Goal: Task Accomplishment & Management: Manage account settings

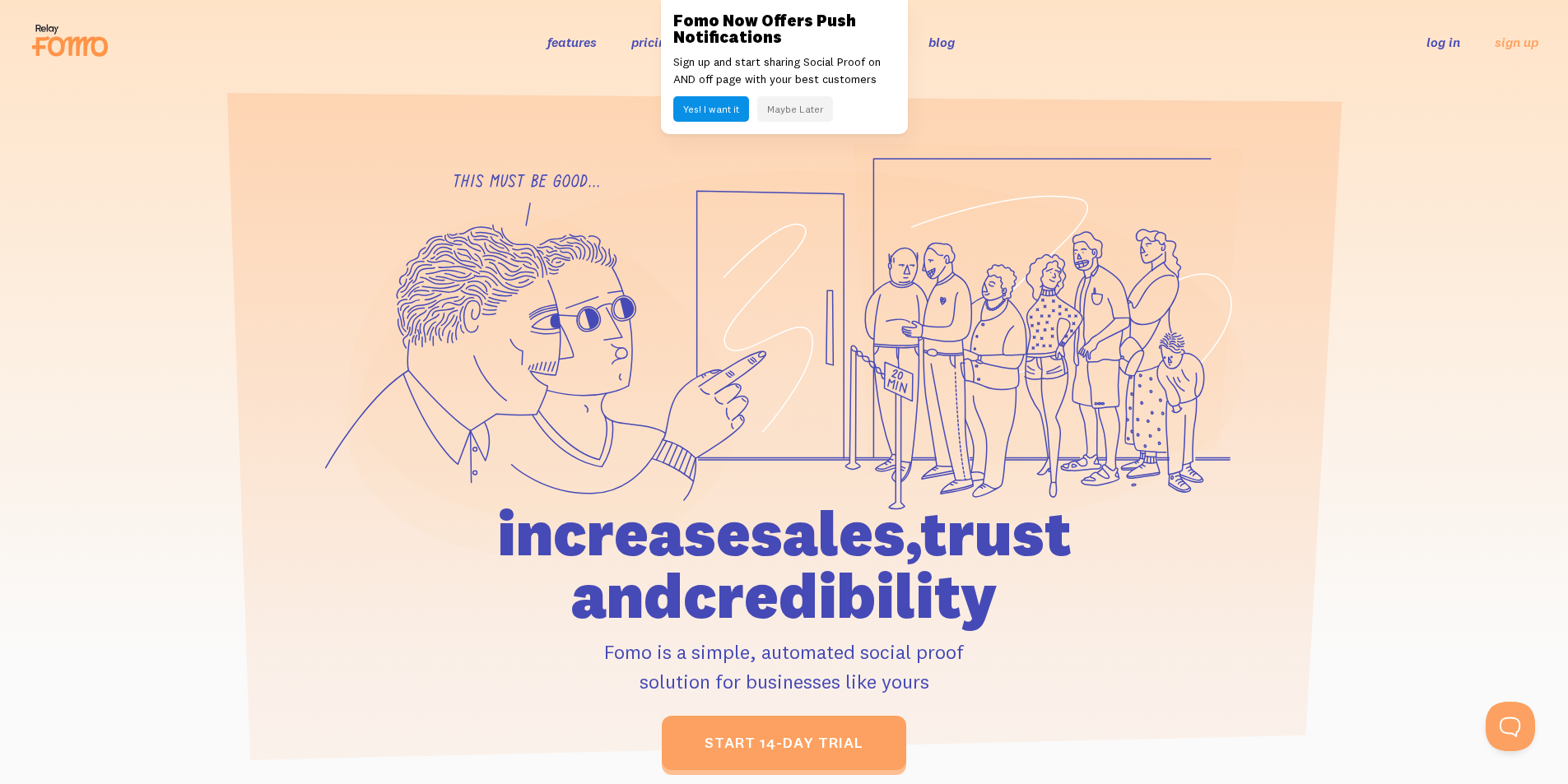
click at [1470, 40] on ul "log in sign up" at bounding box center [1472, 41] width 132 height 19
click at [1460, 40] on ul "log in sign up" at bounding box center [1472, 41] width 132 height 19
click at [1450, 43] on link "log in" at bounding box center [1443, 42] width 34 height 17
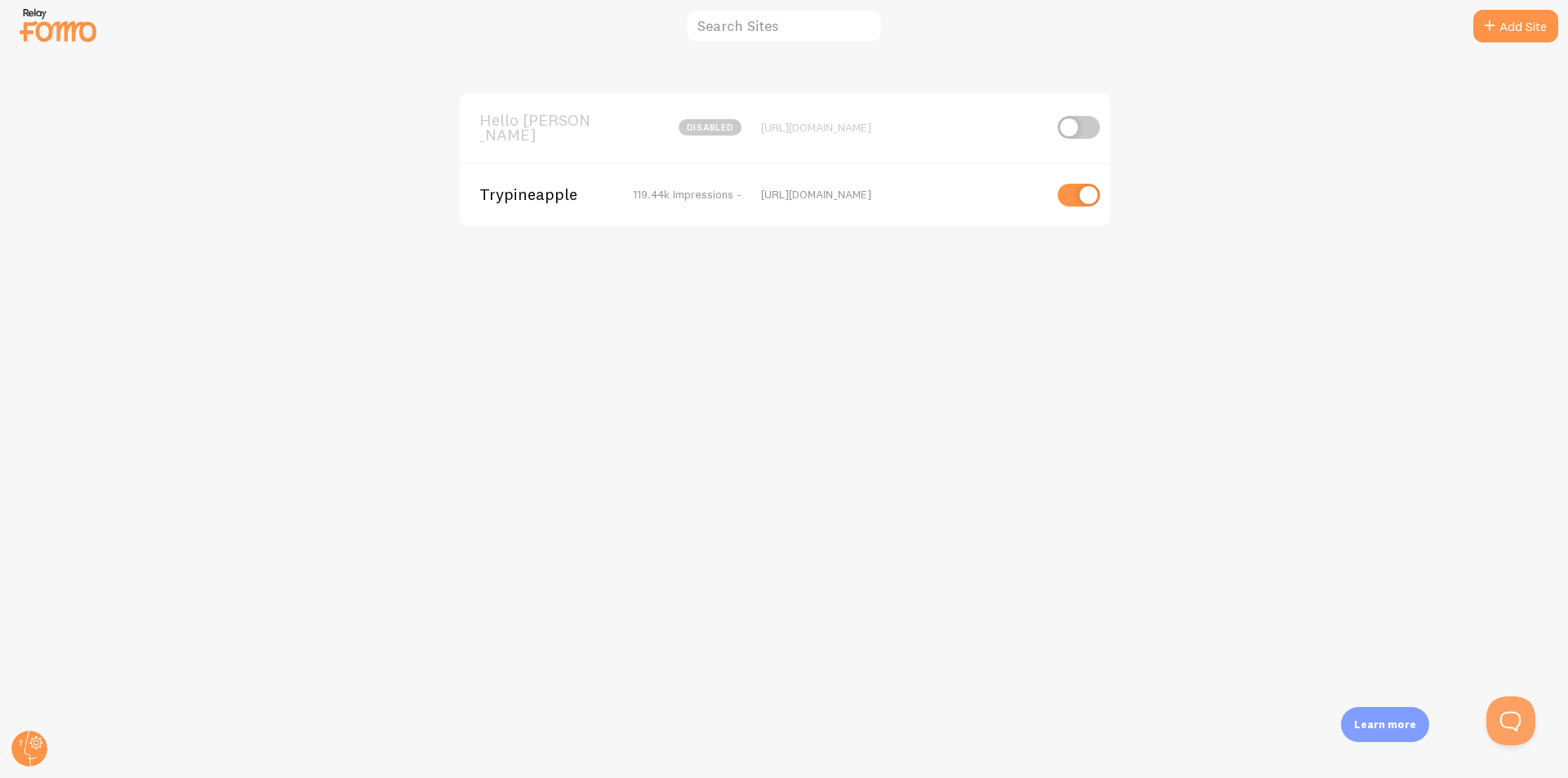
click at [533, 198] on div "Trypineapple 119.44k Impressions - https://trypineapple.com" at bounding box center [785, 194] width 650 height 64
click at [529, 198] on div "Trypineapple 119.44k Impressions - https://trypineapple.com" at bounding box center [785, 194] width 650 height 64
click at [521, 191] on span "Trypineapple" at bounding box center [546, 195] width 132 height 15
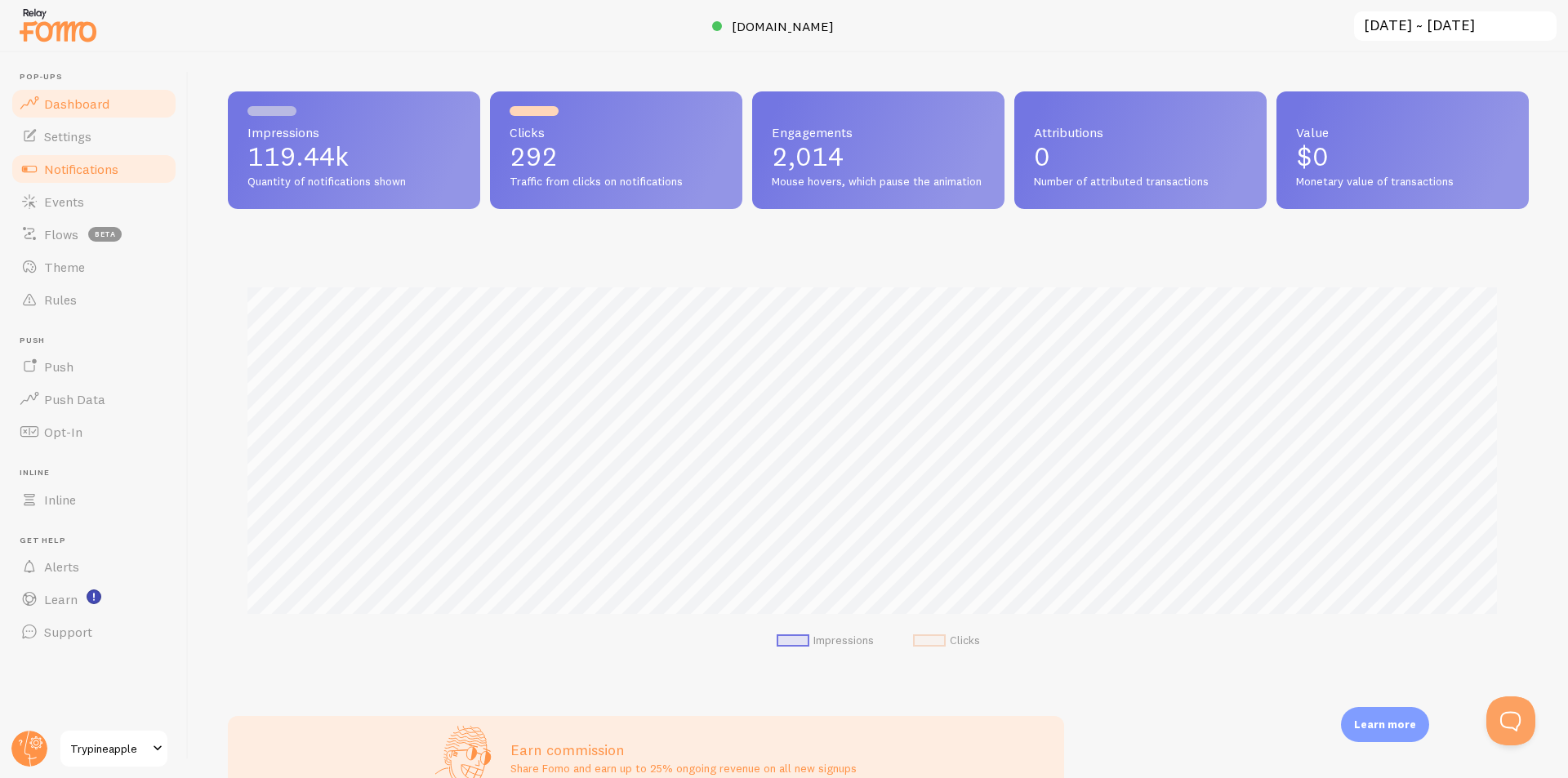
click at [71, 184] on link "Notifications" at bounding box center [94, 169] width 168 height 32
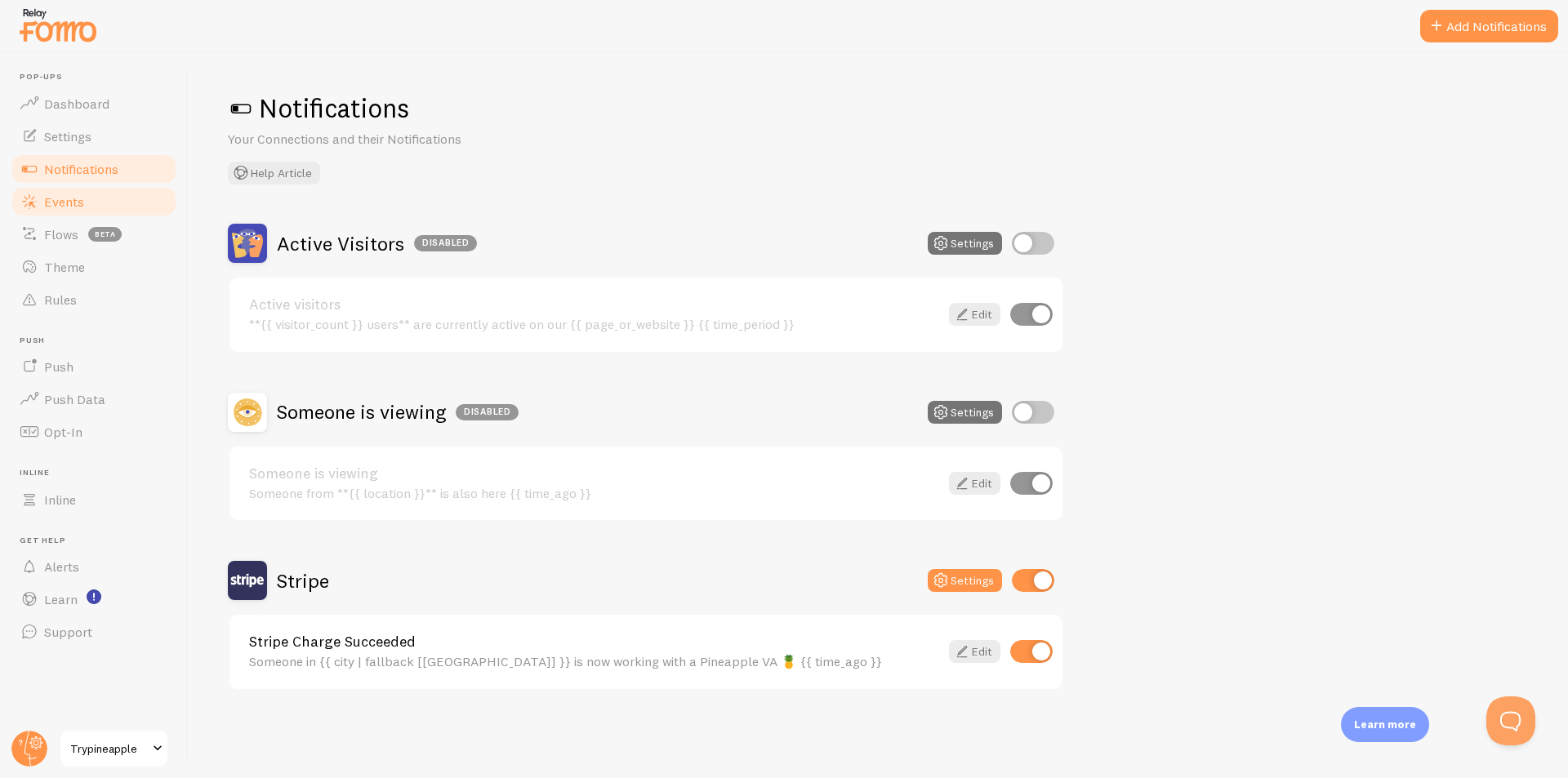
click at [84, 206] on span "Events" at bounding box center [64, 202] width 40 height 17
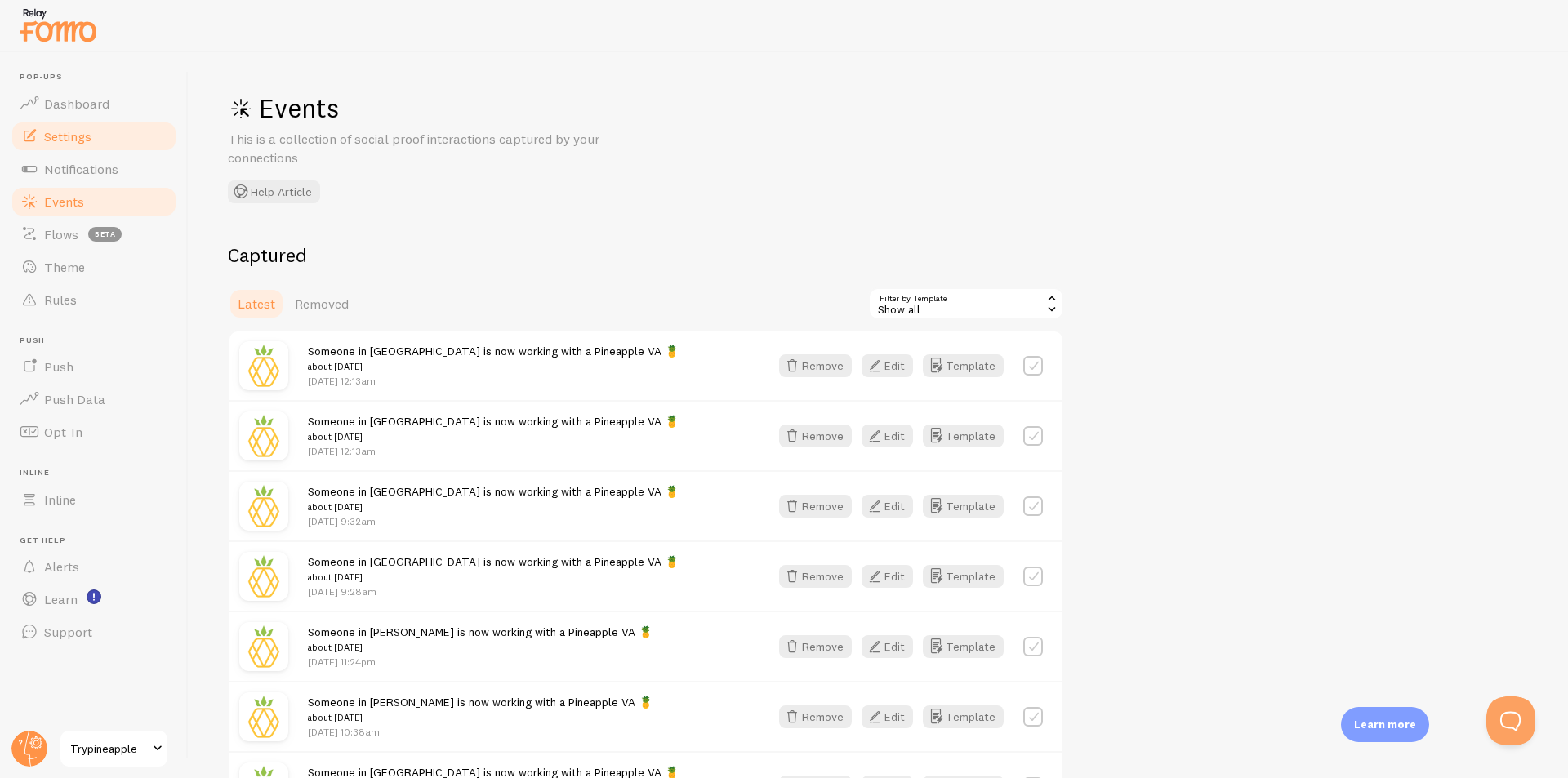
click at [96, 140] on link "Settings" at bounding box center [94, 135] width 168 height 32
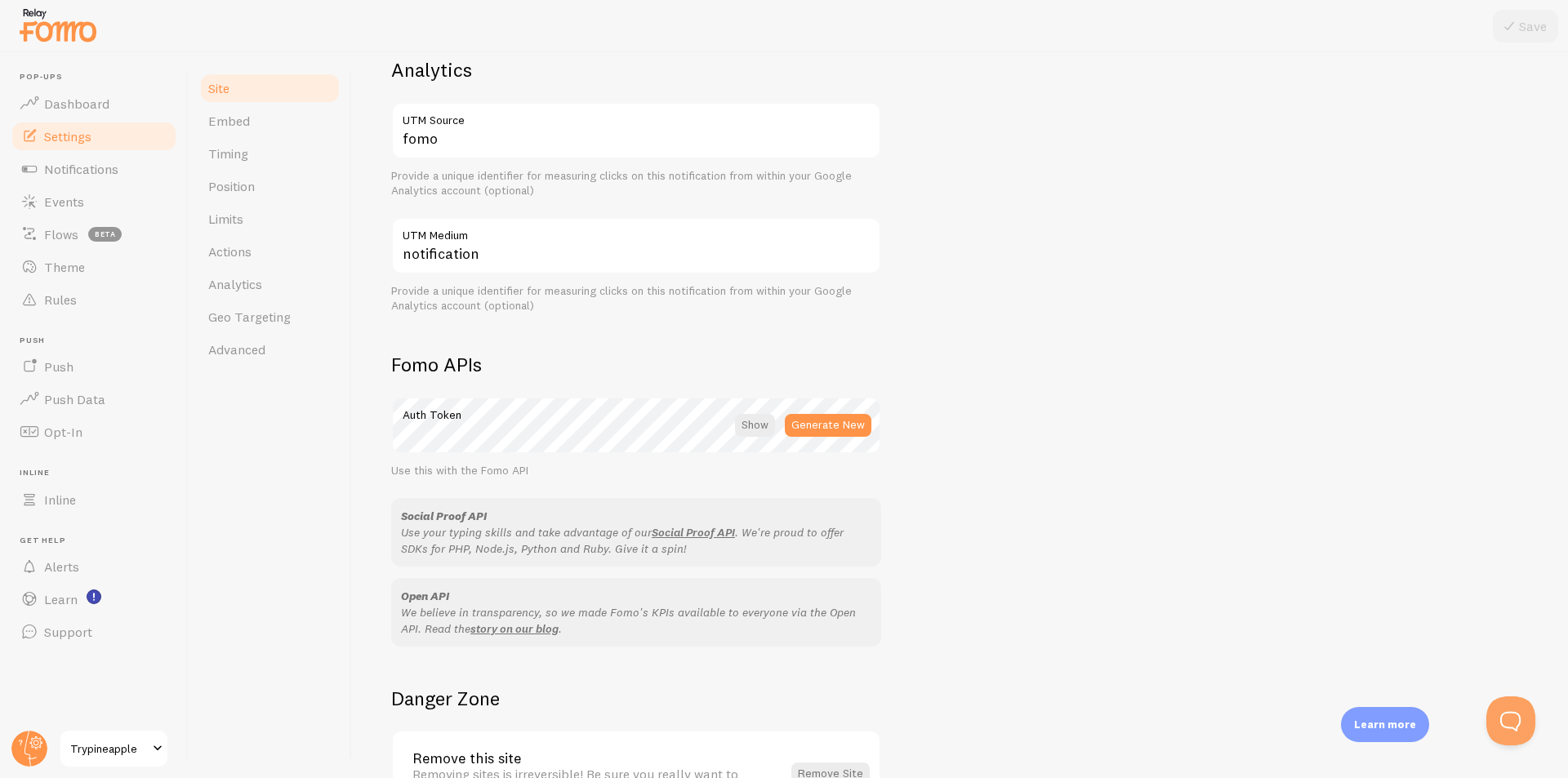
scroll to position [861, 0]
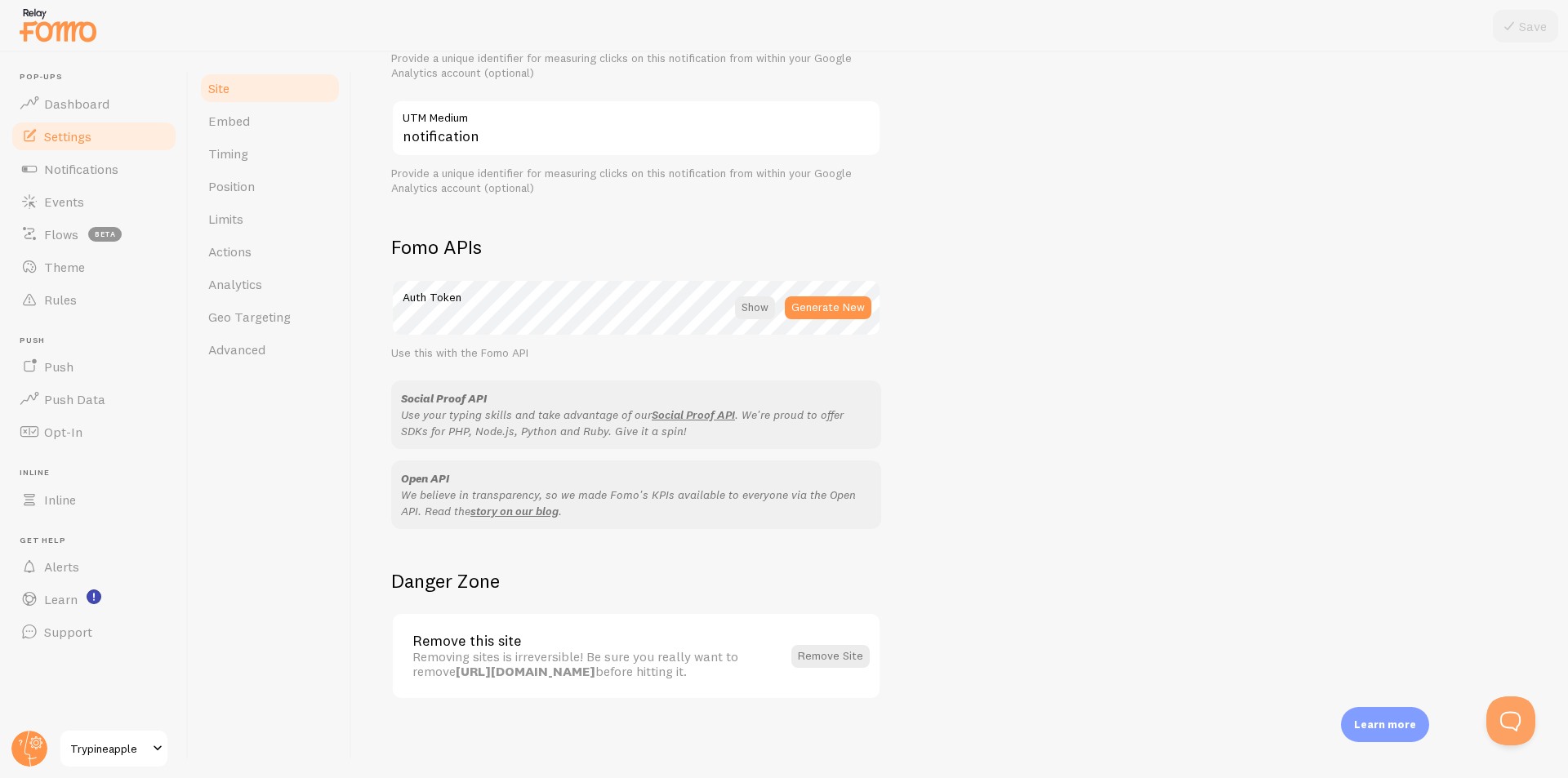
click at [762, 304] on div at bounding box center [754, 308] width 40 height 23
click at [58, 169] on span "Notifications" at bounding box center [82, 169] width 74 height 17
